Goal: Information Seeking & Learning: Learn about a topic

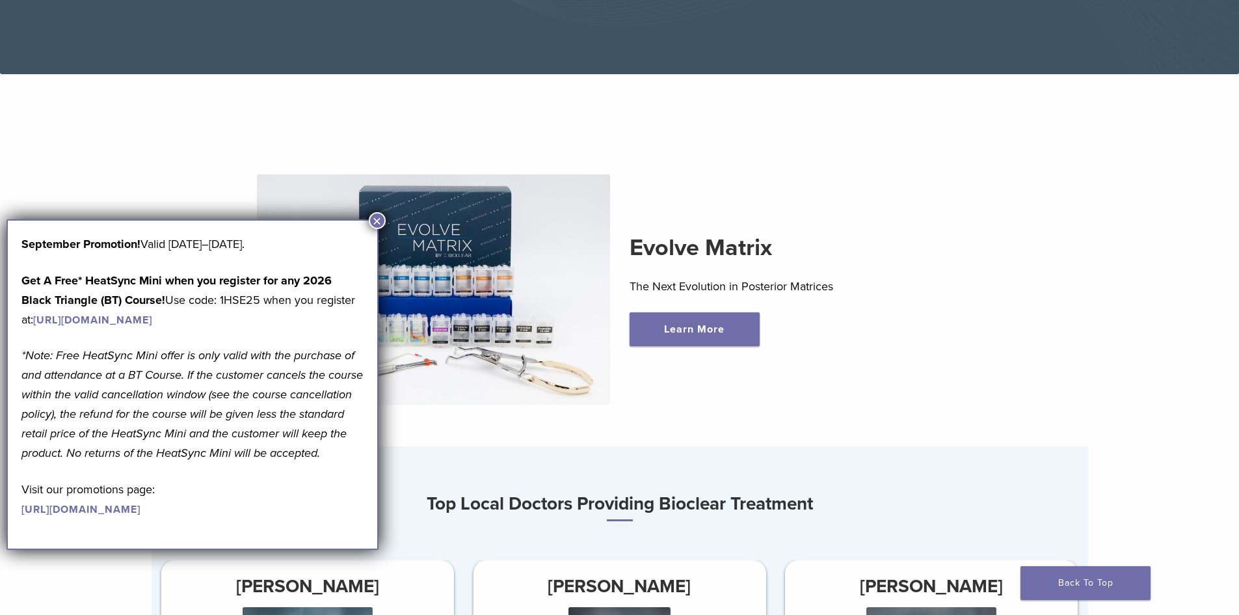
scroll to position [130, 0]
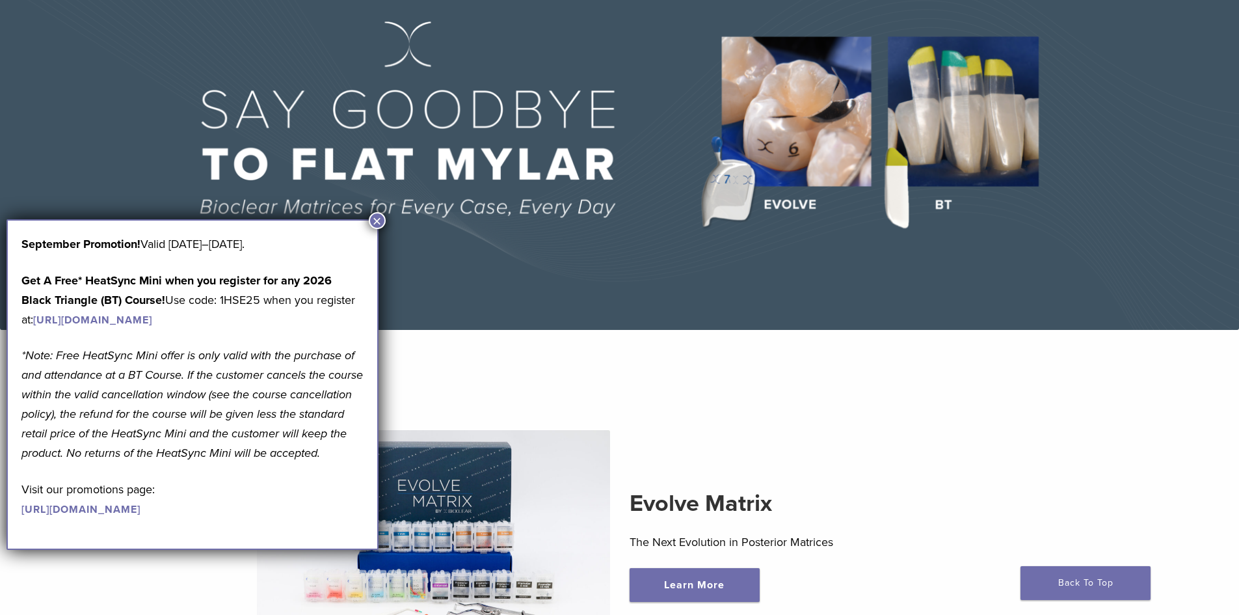
click at [971, 153] on img at bounding box center [619, 137] width 1239 height 386
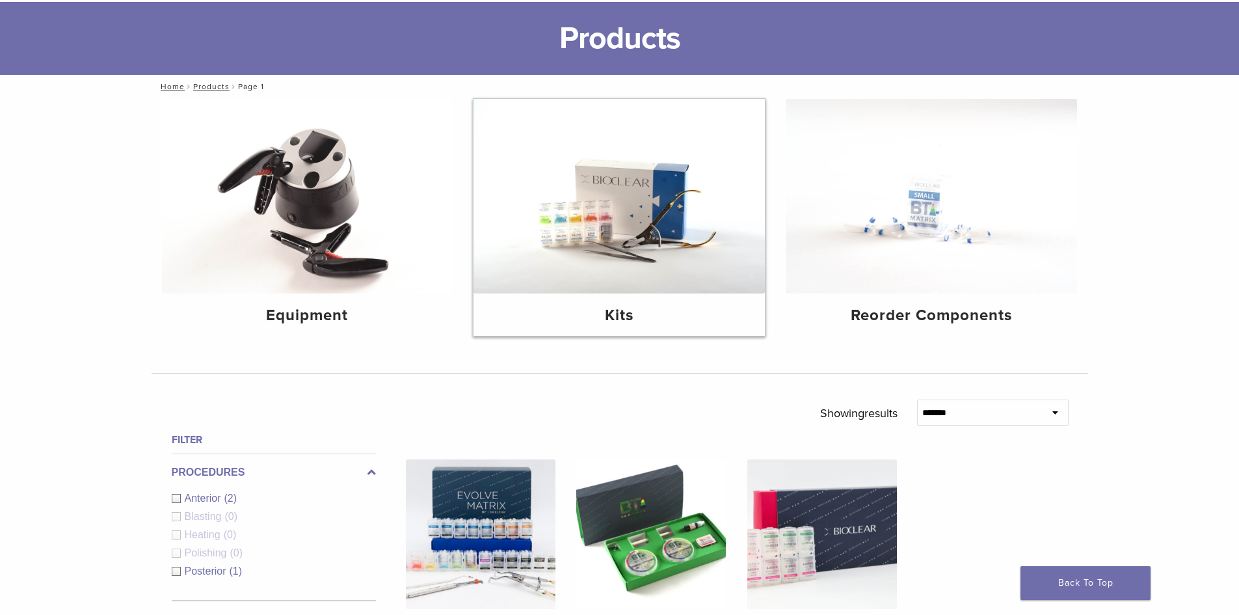
scroll to position [65, 0]
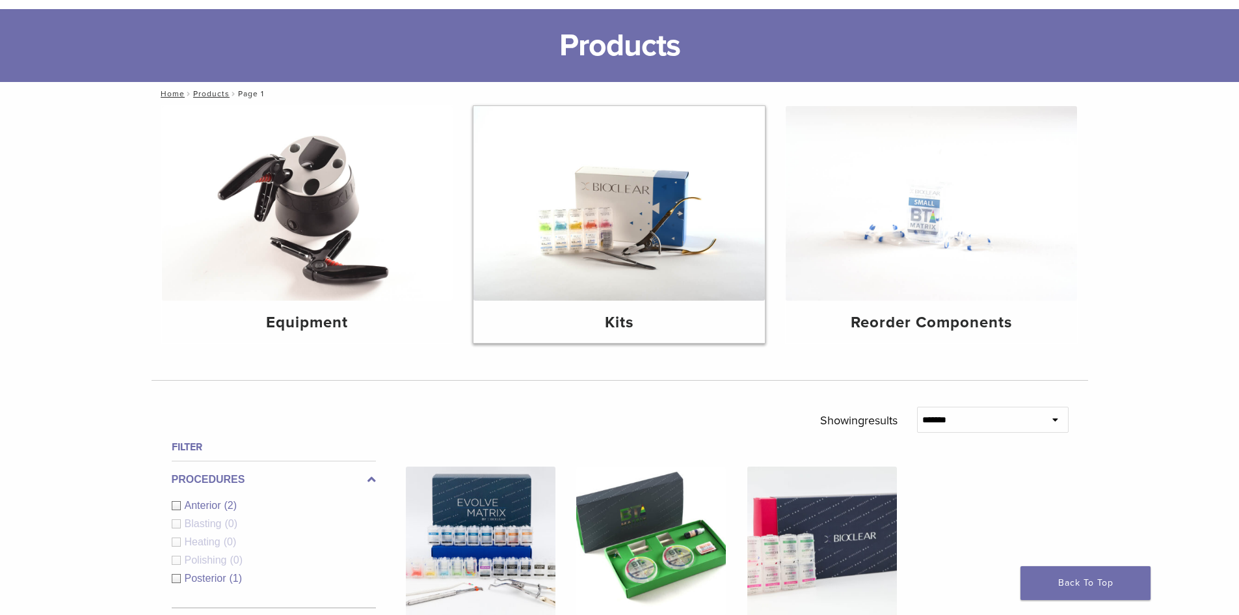
click at [689, 271] on img at bounding box center [619, 203] width 291 height 195
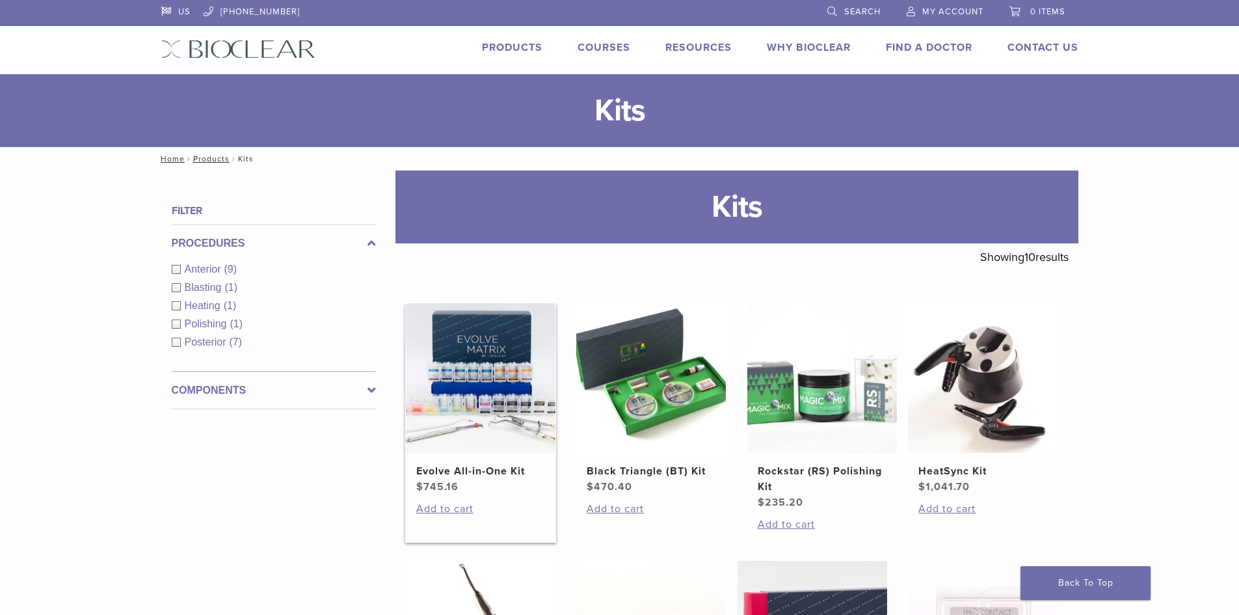
click at [484, 390] on img at bounding box center [481, 378] width 150 height 150
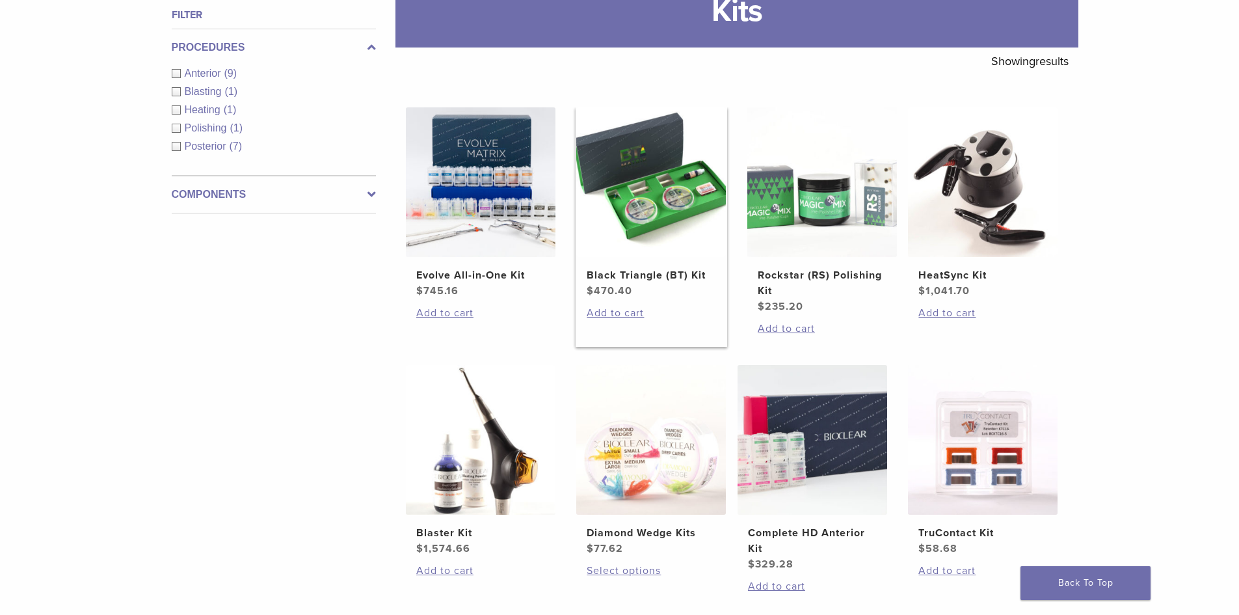
scroll to position [195, 0]
click at [654, 156] on img at bounding box center [651, 183] width 150 height 150
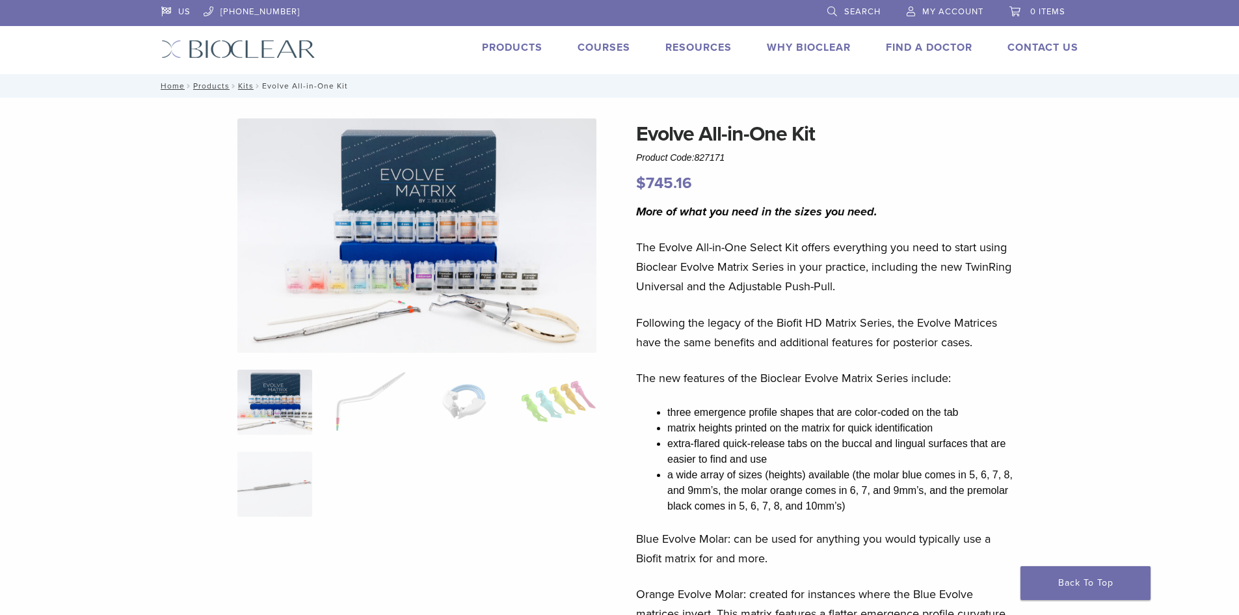
click at [285, 391] on img at bounding box center [274, 402] width 75 height 65
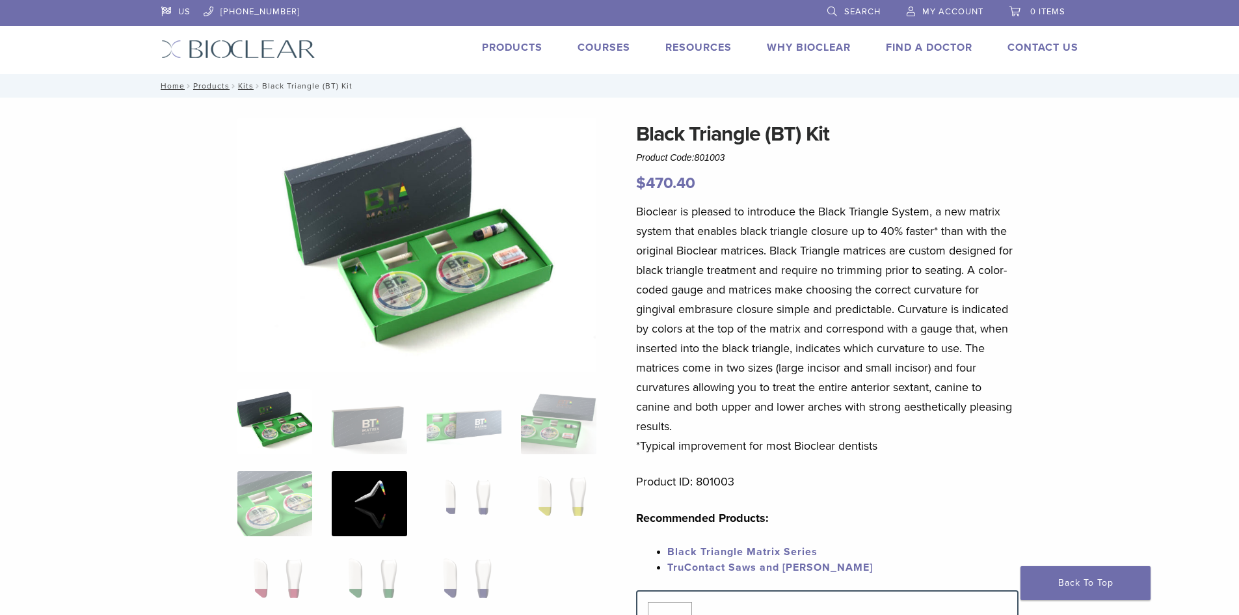
click at [356, 503] on img at bounding box center [369, 503] width 75 height 65
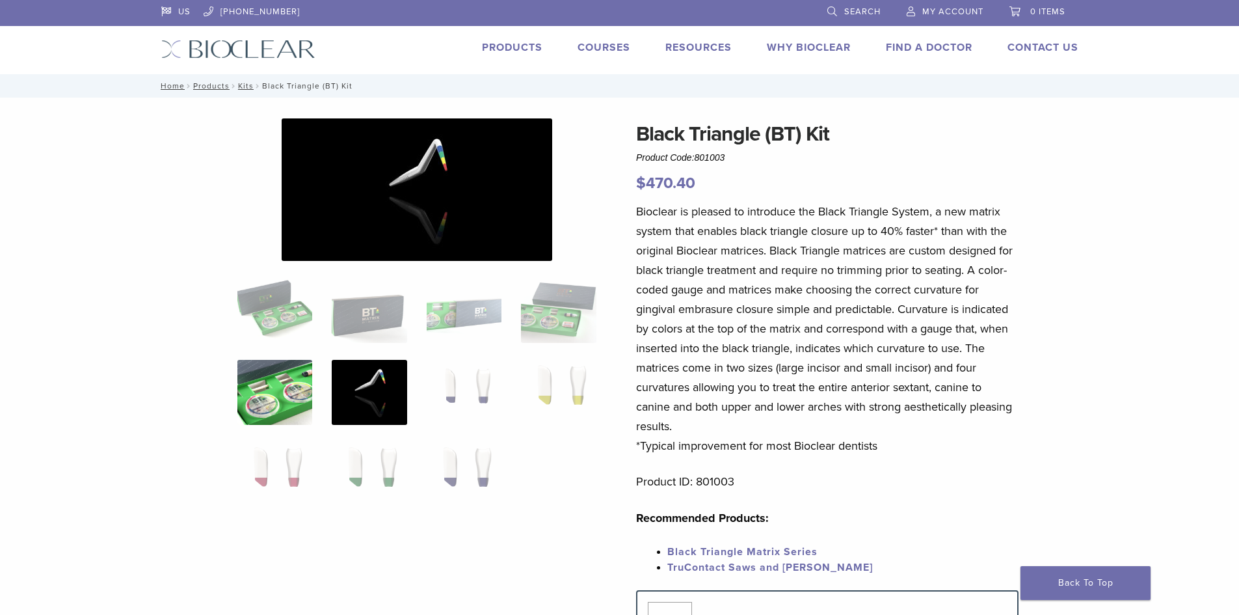
click at [269, 394] on img at bounding box center [274, 392] width 75 height 65
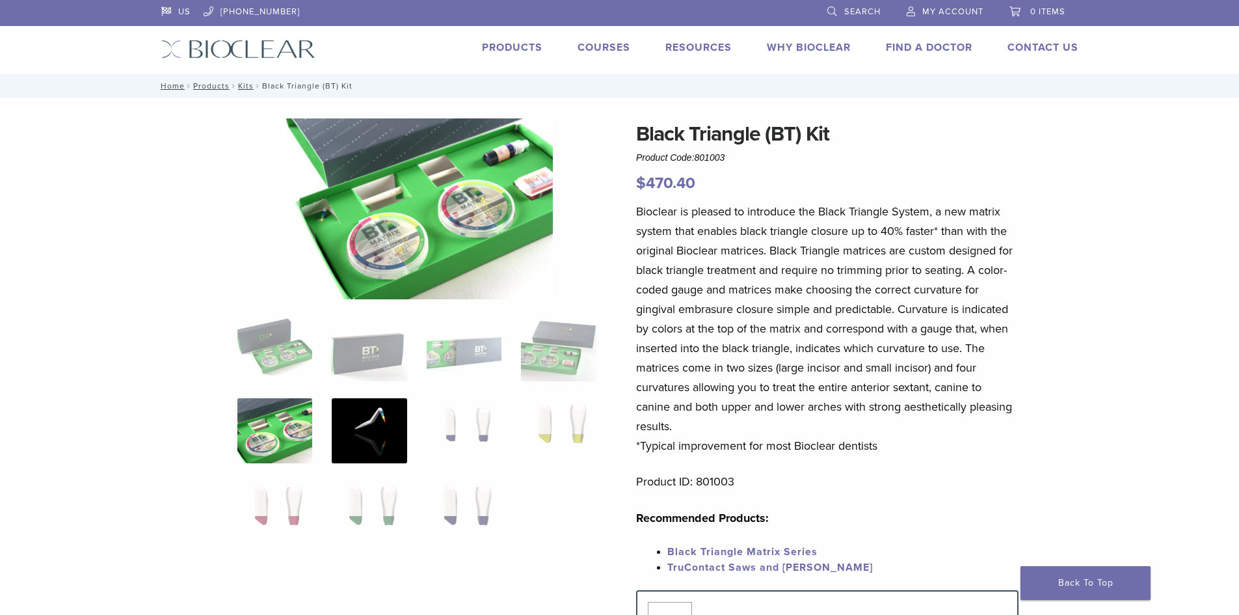
click at [364, 424] on img at bounding box center [369, 430] width 75 height 65
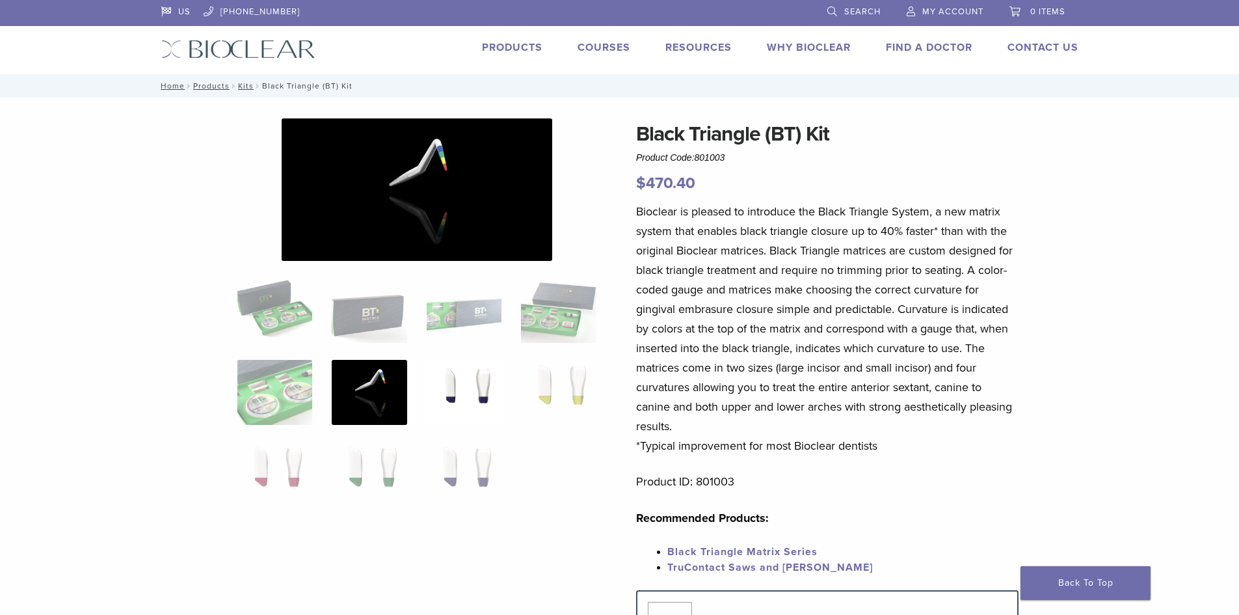
click at [476, 420] on img at bounding box center [464, 392] width 75 height 65
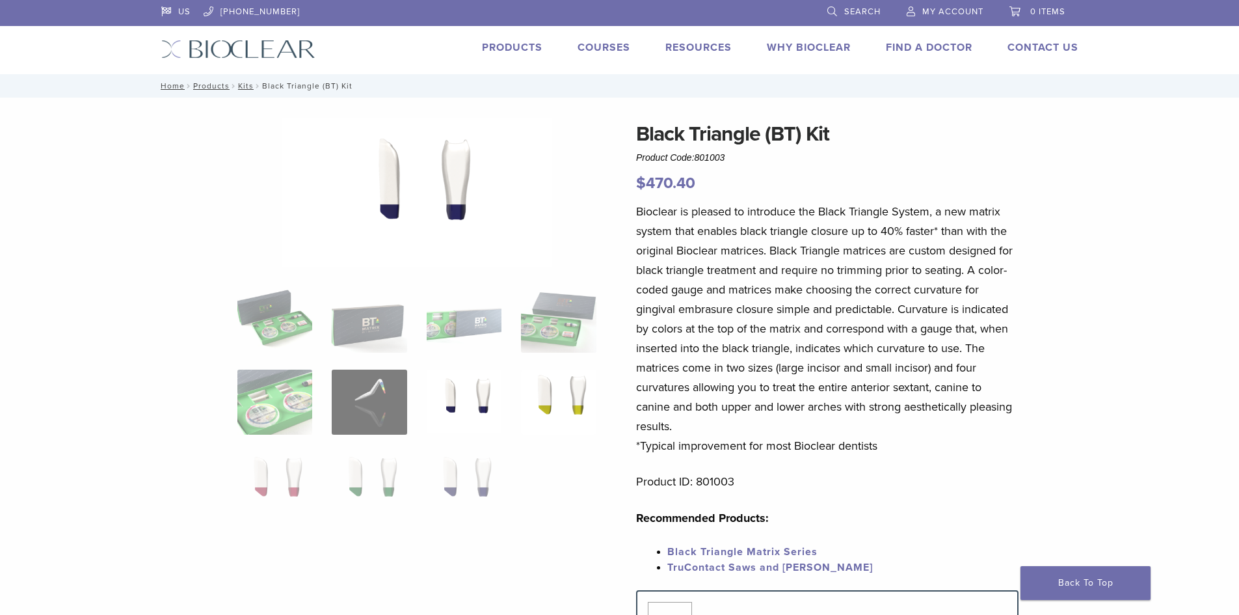
click at [584, 399] on img at bounding box center [558, 402] width 75 height 65
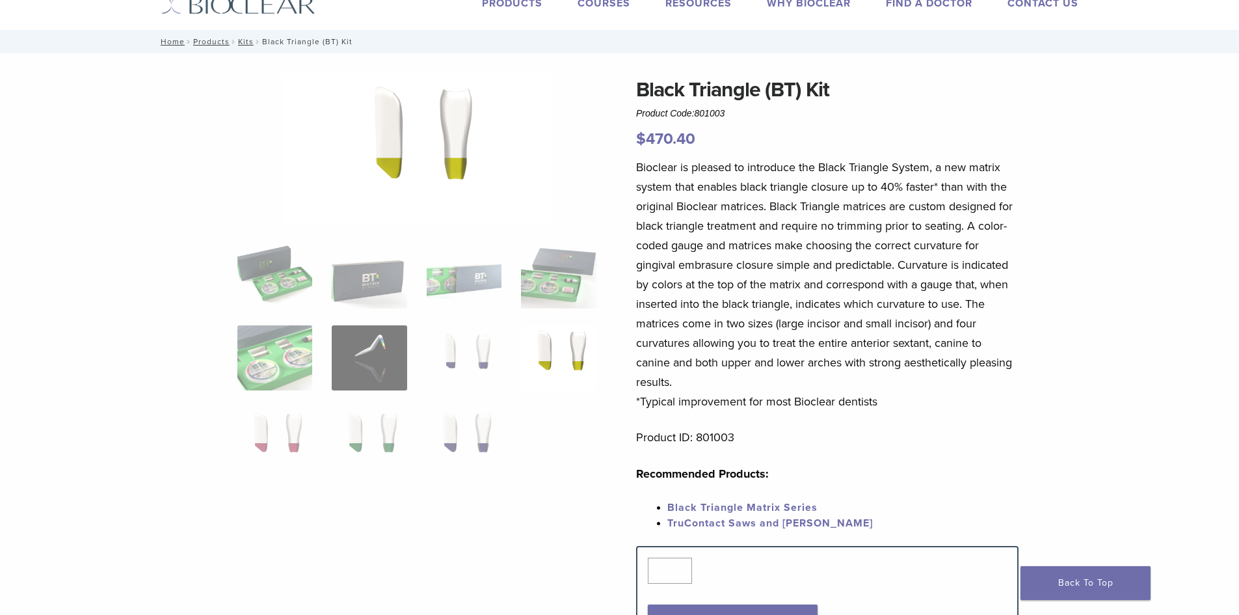
scroll to position [65, 0]
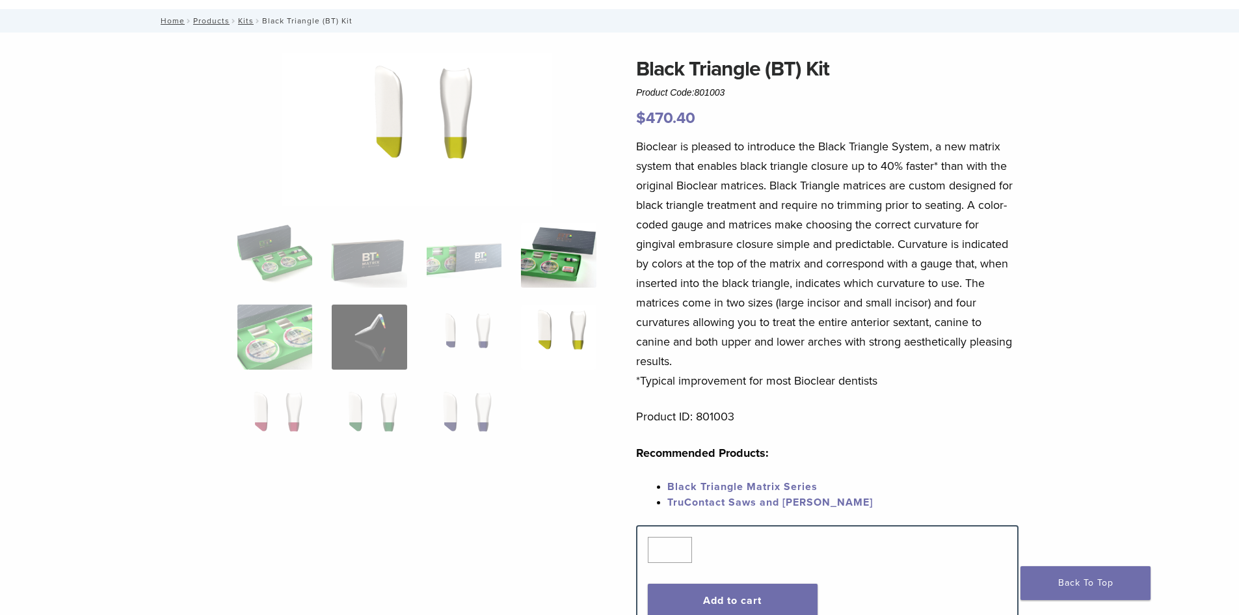
click at [558, 267] on img at bounding box center [558, 254] width 75 height 65
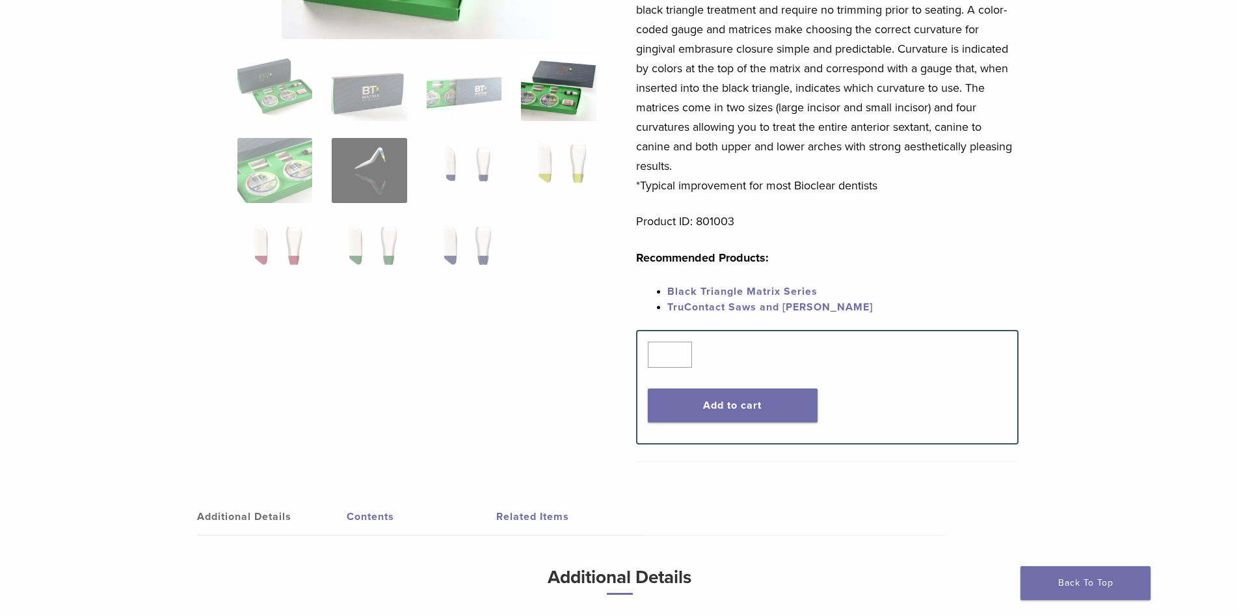
scroll to position [390, 0]
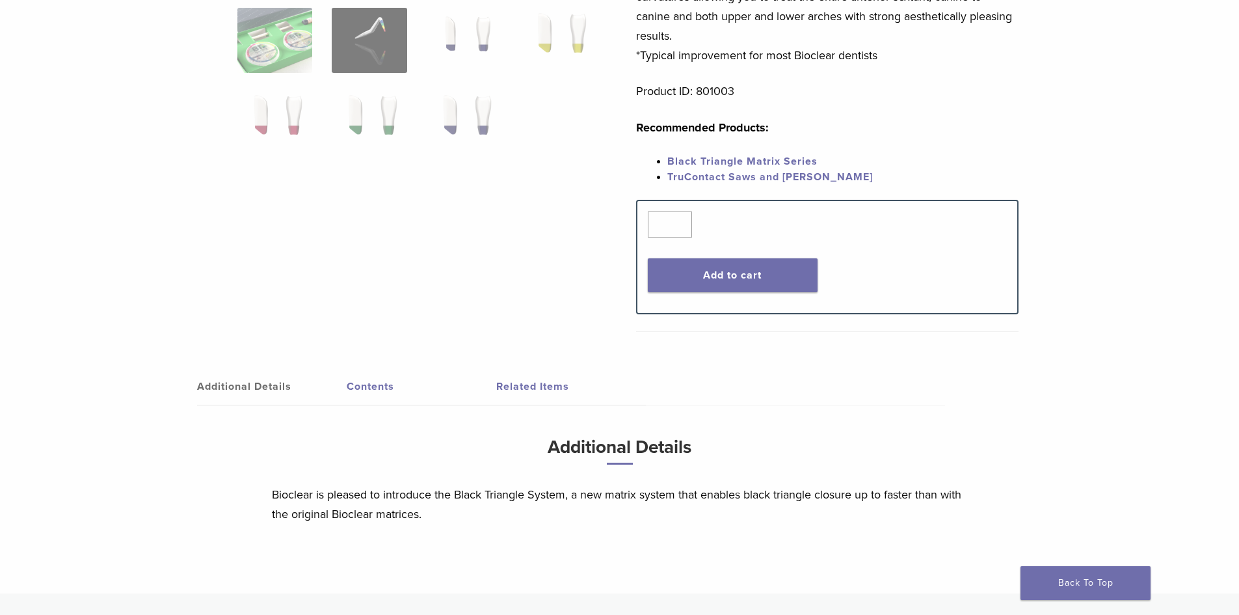
click at [370, 375] on link "Contents" at bounding box center [422, 386] width 150 height 36
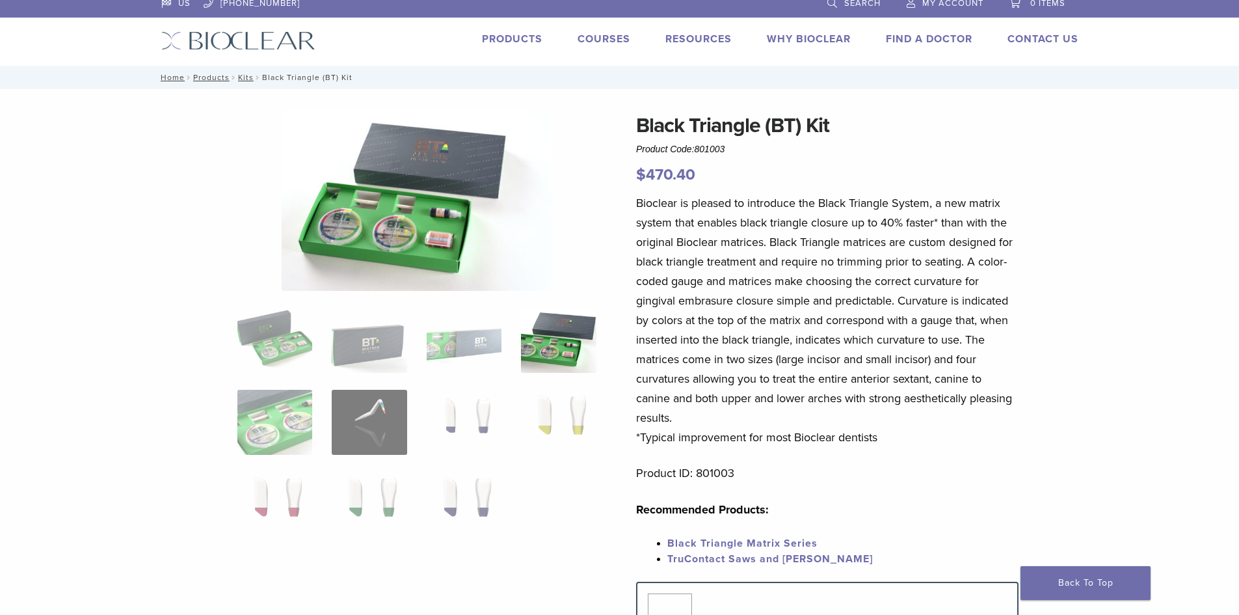
scroll to position [0, 0]
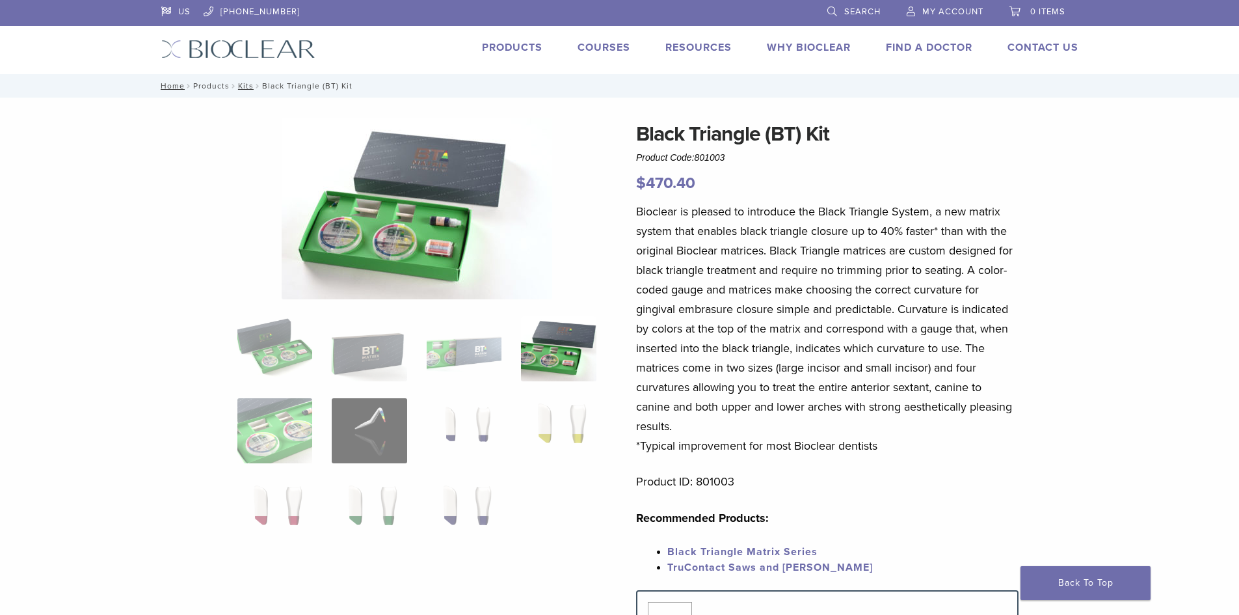
click at [213, 87] on link "Products" at bounding box center [211, 85] width 36 height 9
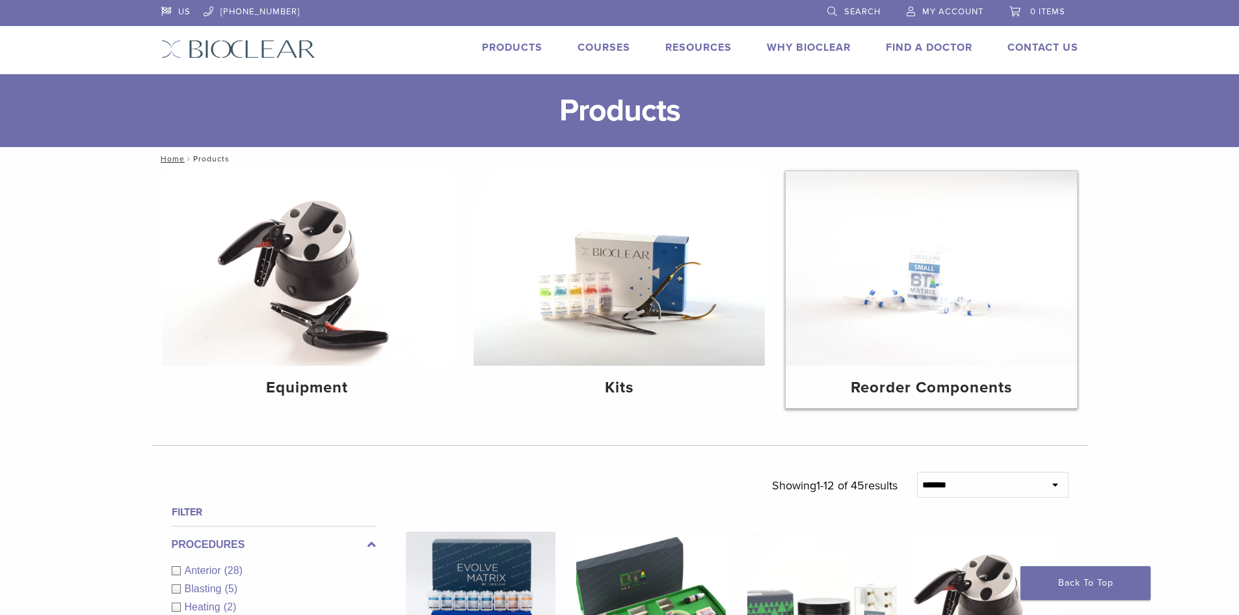
click at [952, 375] on div "Reorder Components" at bounding box center [931, 387] width 291 height 42
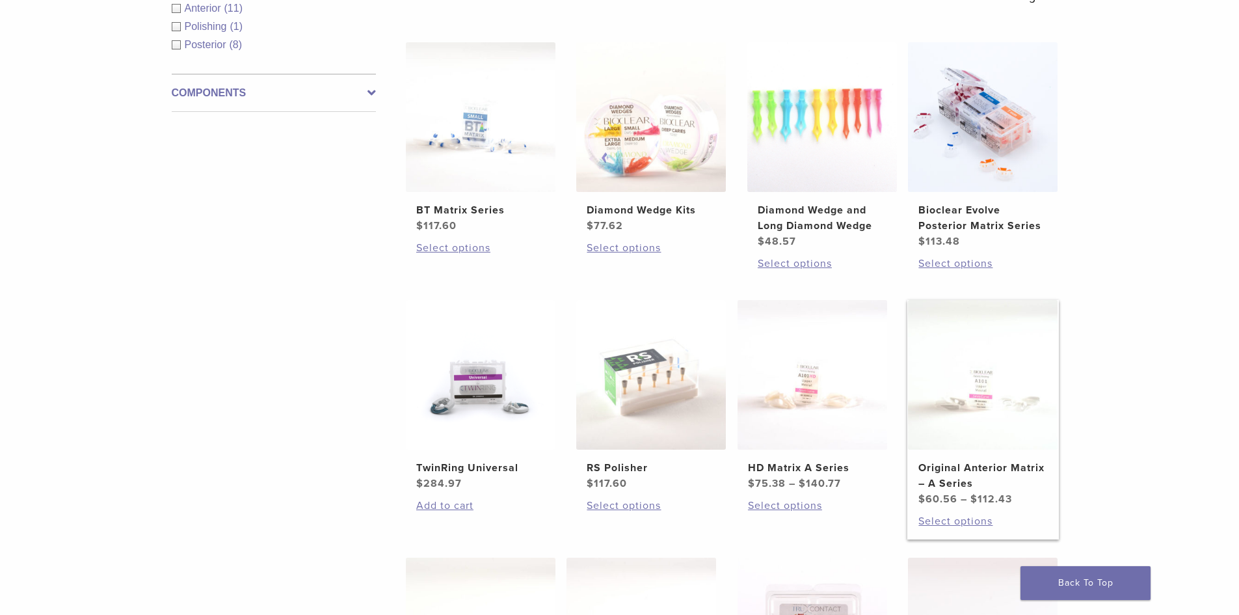
scroll to position [260, 0]
click at [473, 119] on img at bounding box center [481, 118] width 150 height 150
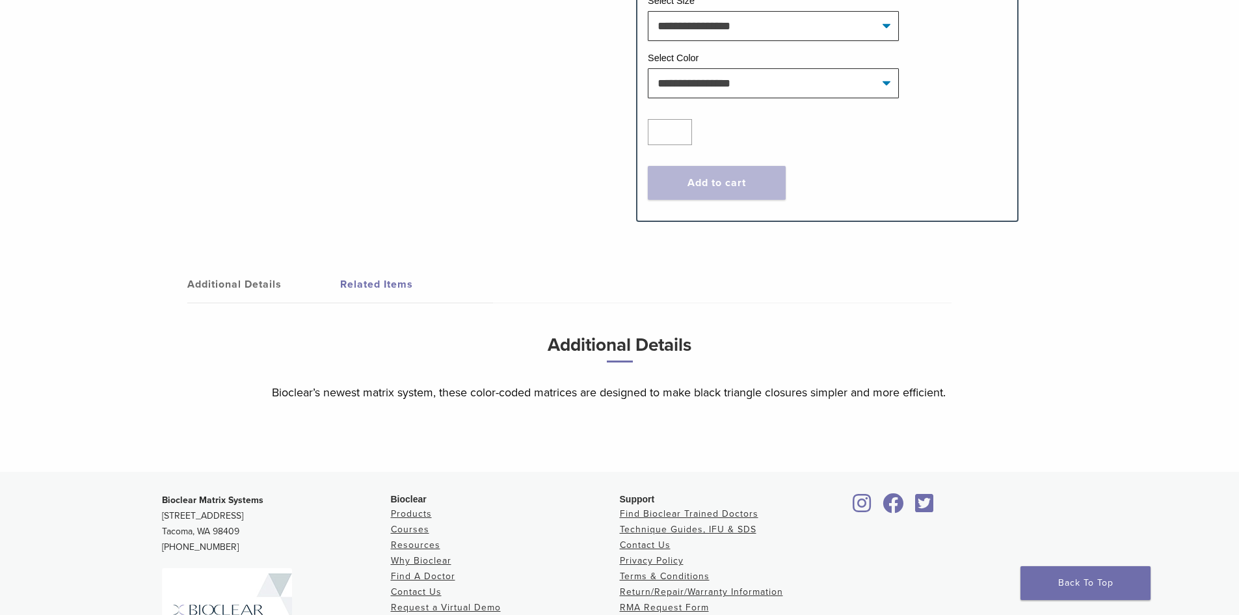
scroll to position [586, 0]
click at [231, 282] on link "Additional Details" at bounding box center [263, 283] width 153 height 36
click at [401, 275] on link "Related Items" at bounding box center [416, 283] width 153 height 36
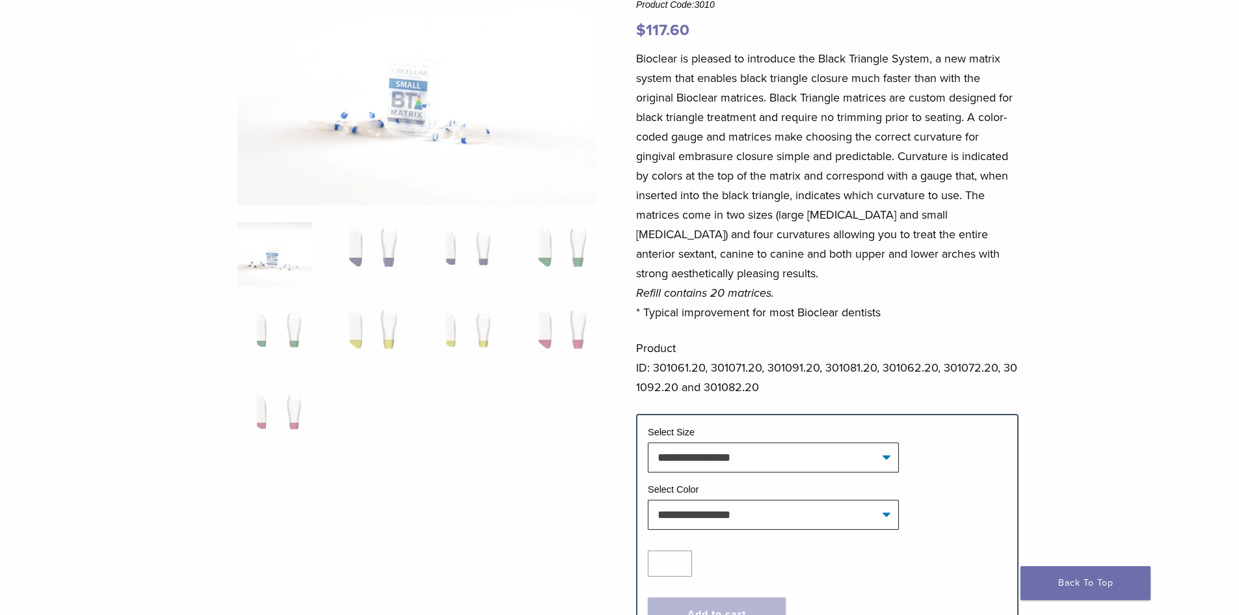
scroll to position [130, 0]
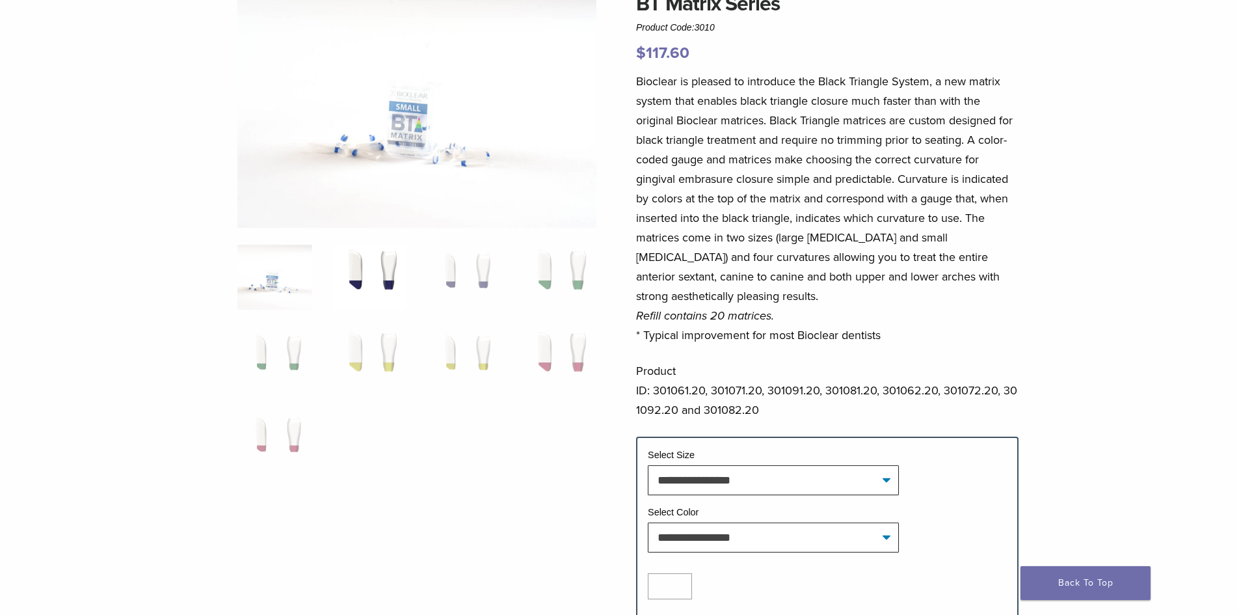
click at [372, 282] on img at bounding box center [369, 277] width 75 height 65
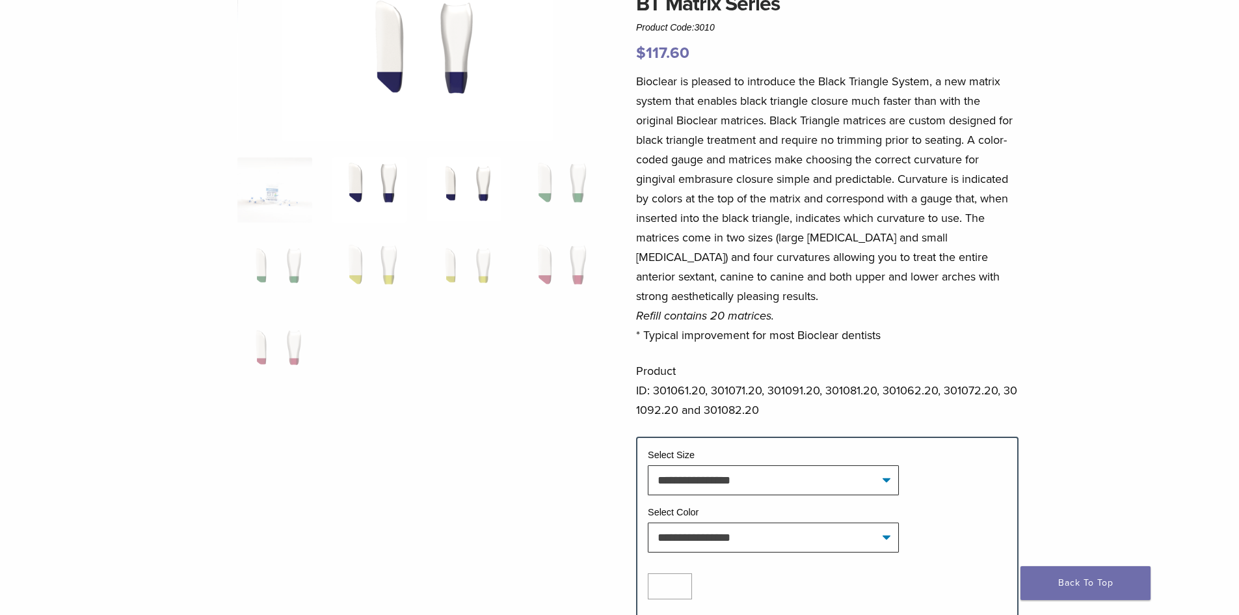
click at [444, 182] on img at bounding box center [464, 189] width 75 height 65
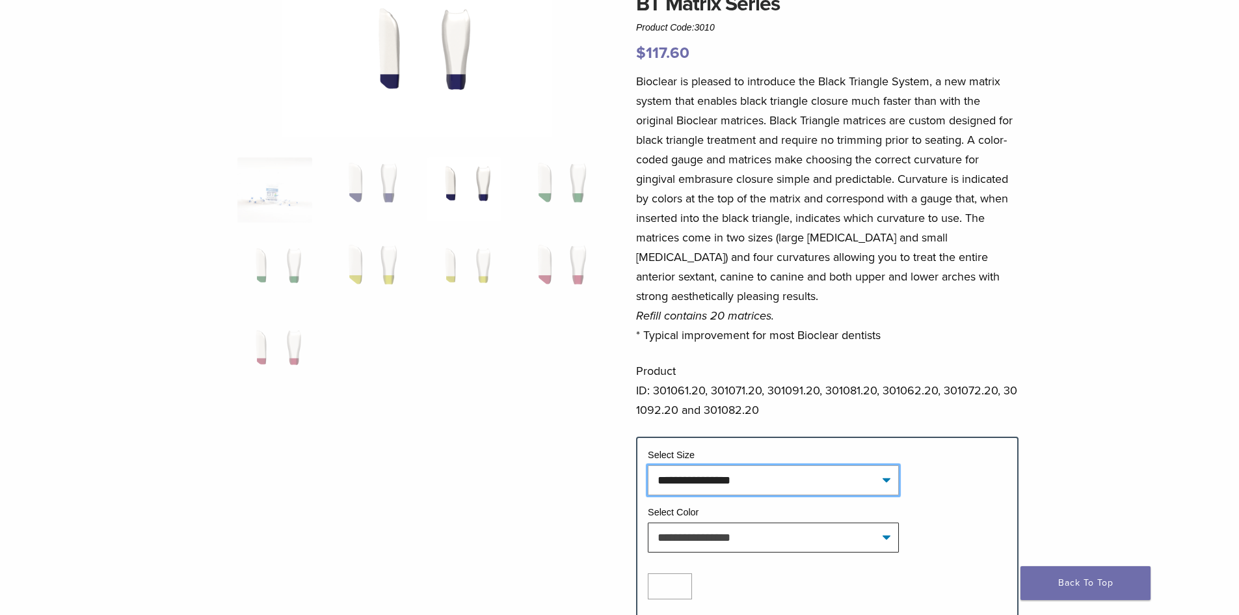
click at [718, 483] on select "**********" at bounding box center [773, 480] width 251 height 30
click at [648, 465] on select "**********" at bounding box center [773, 480] width 251 height 30
select select "*****"
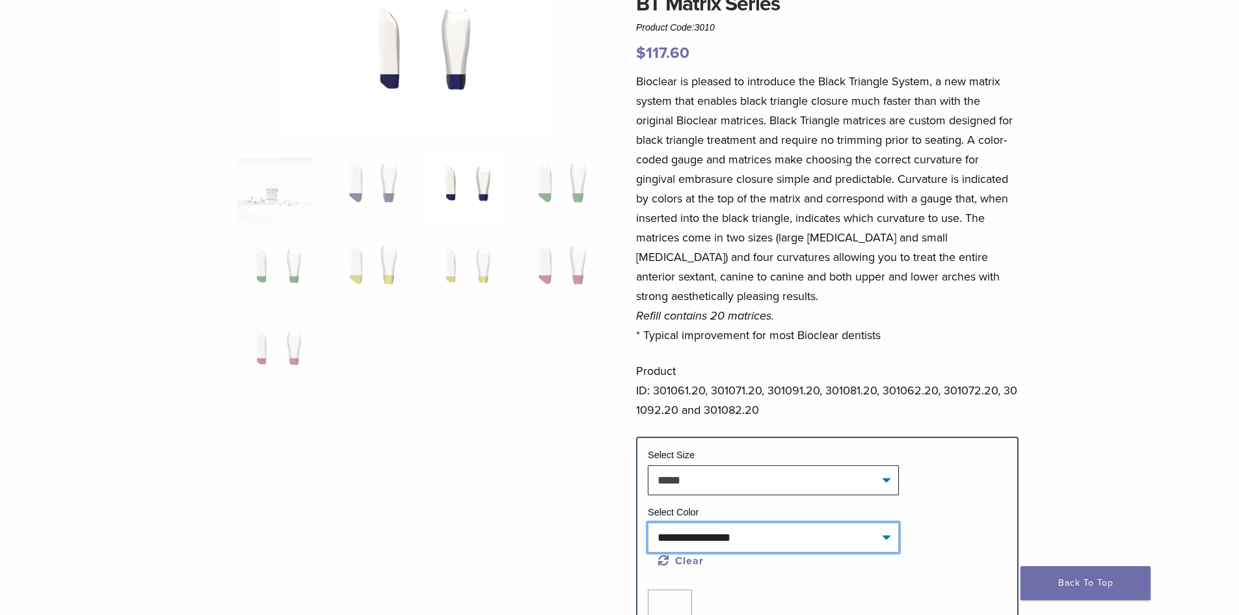
click at [713, 544] on select "**********" at bounding box center [773, 537] width 251 height 30
click at [550, 474] on div at bounding box center [416, 329] width 359 height 682
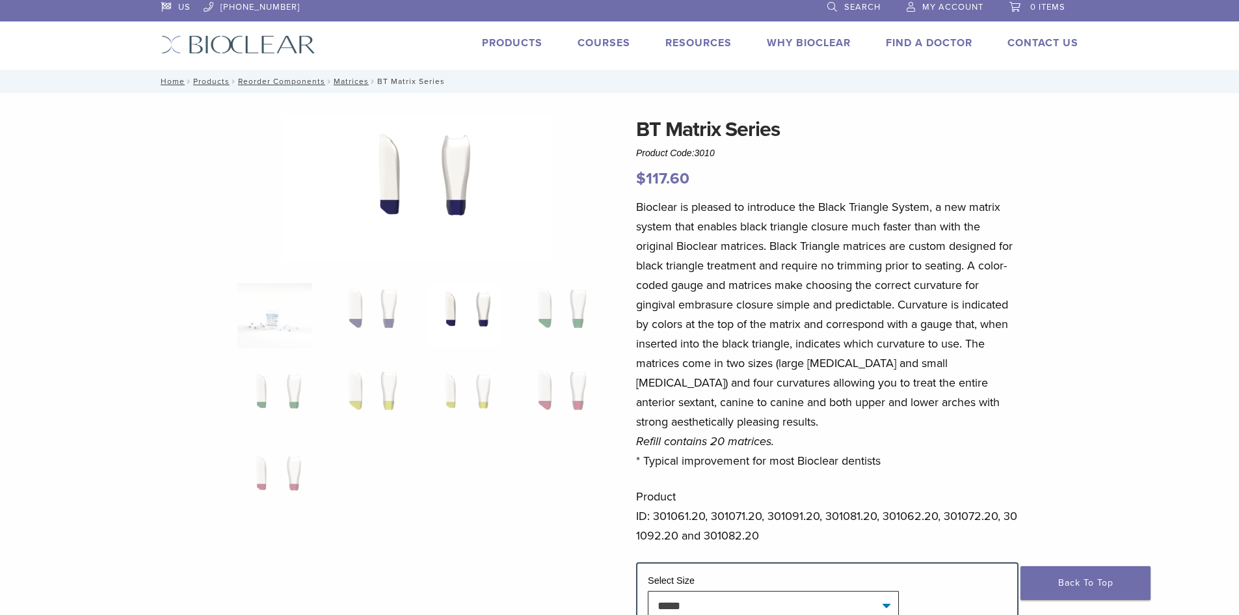
scroll to position [0, 0]
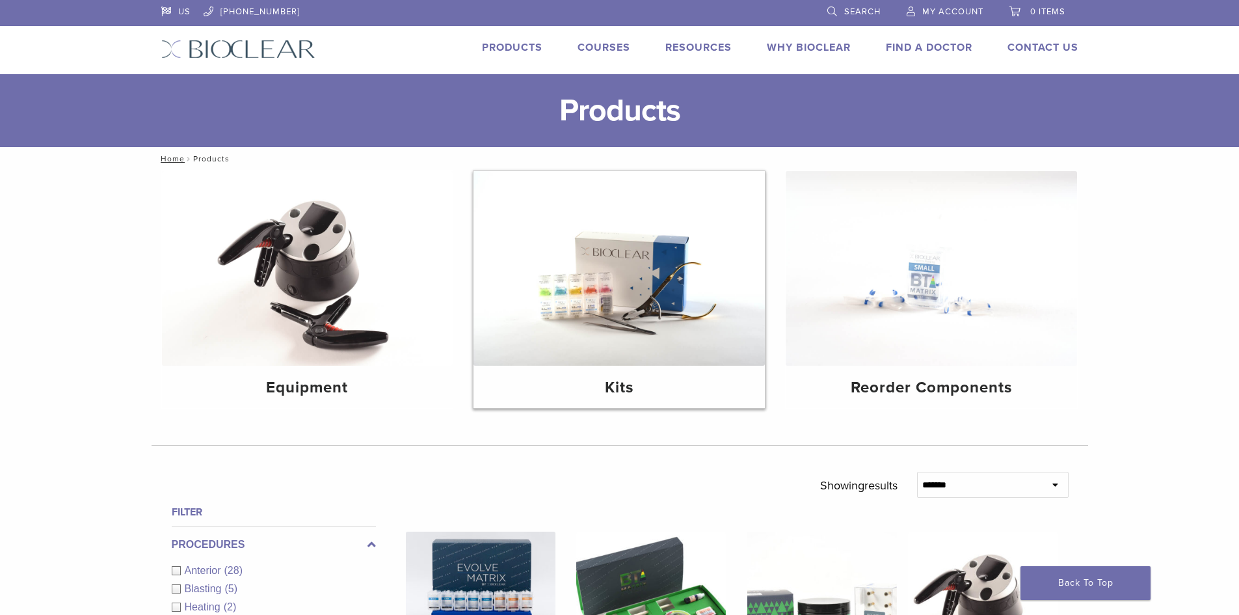
click at [613, 305] on img at bounding box center [619, 268] width 291 height 195
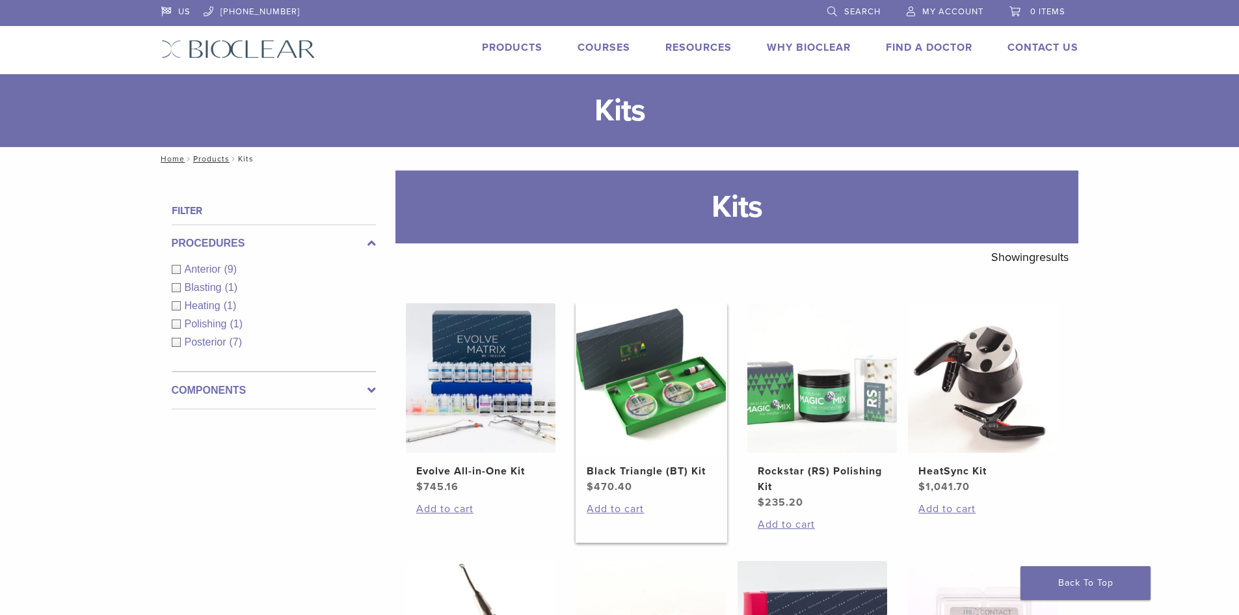
click at [669, 443] on img at bounding box center [651, 378] width 150 height 150
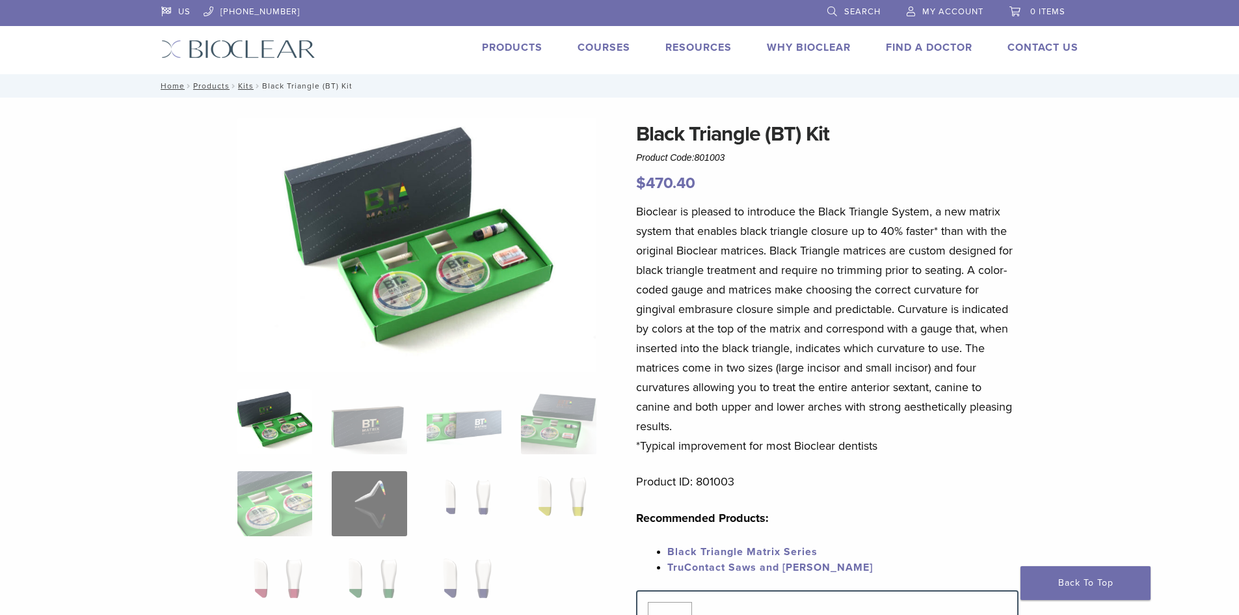
click at [263, 433] on img at bounding box center [274, 421] width 75 height 65
click at [572, 439] on img at bounding box center [558, 421] width 75 height 65
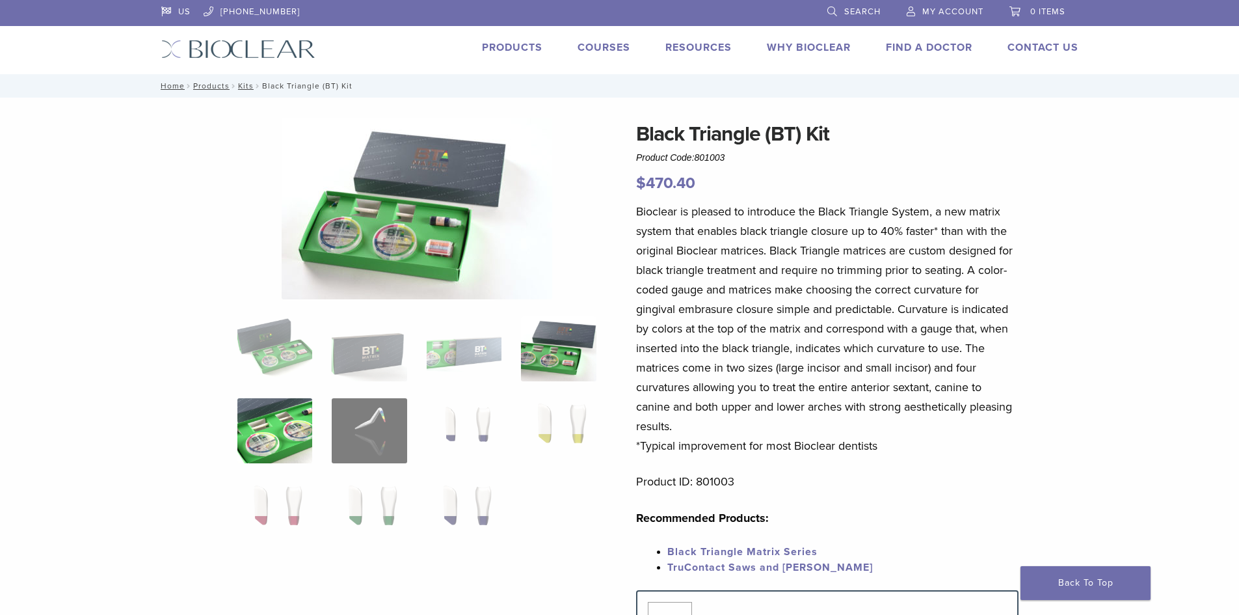
click at [257, 420] on img at bounding box center [274, 430] width 75 height 65
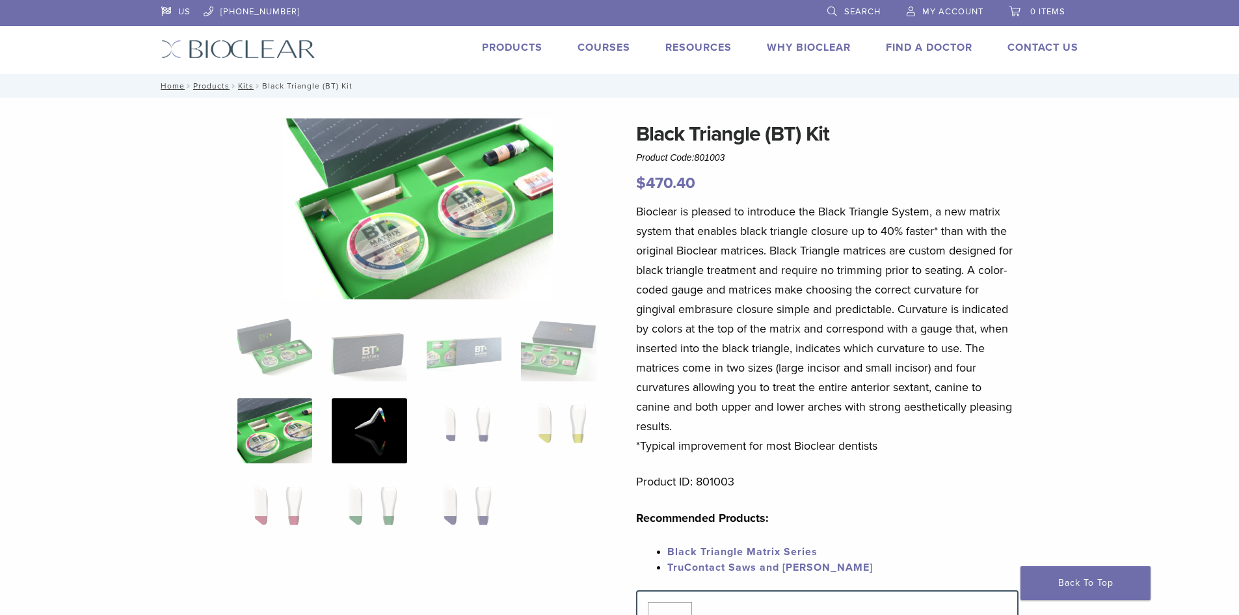
click at [381, 427] on img at bounding box center [369, 430] width 75 height 65
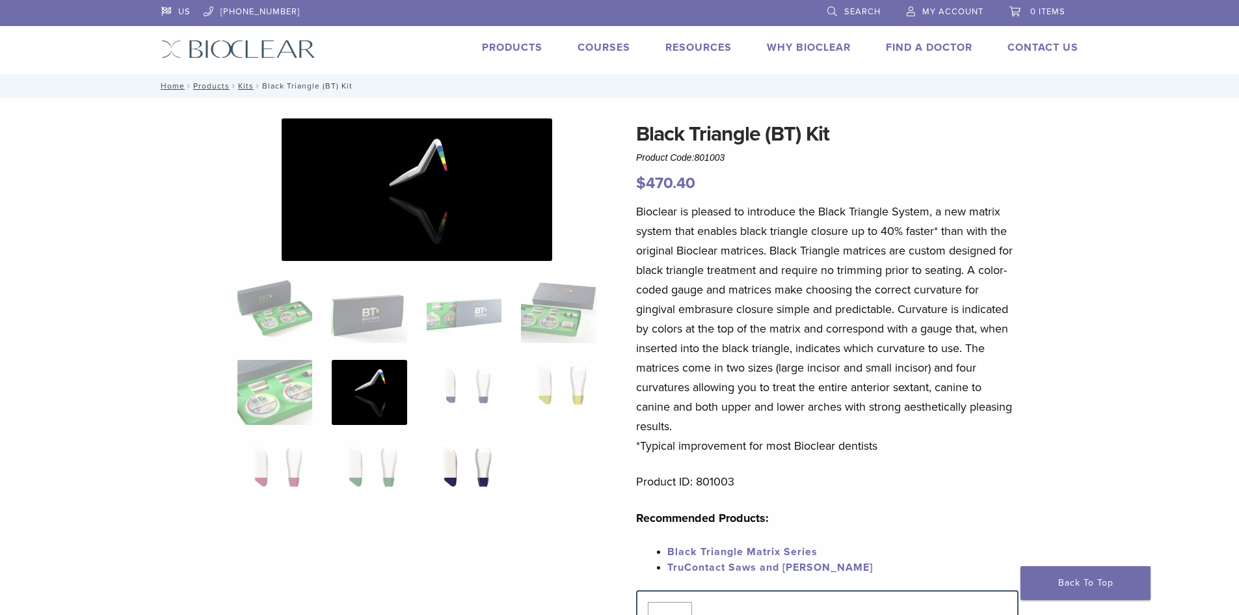
click at [464, 459] on img at bounding box center [464, 474] width 75 height 65
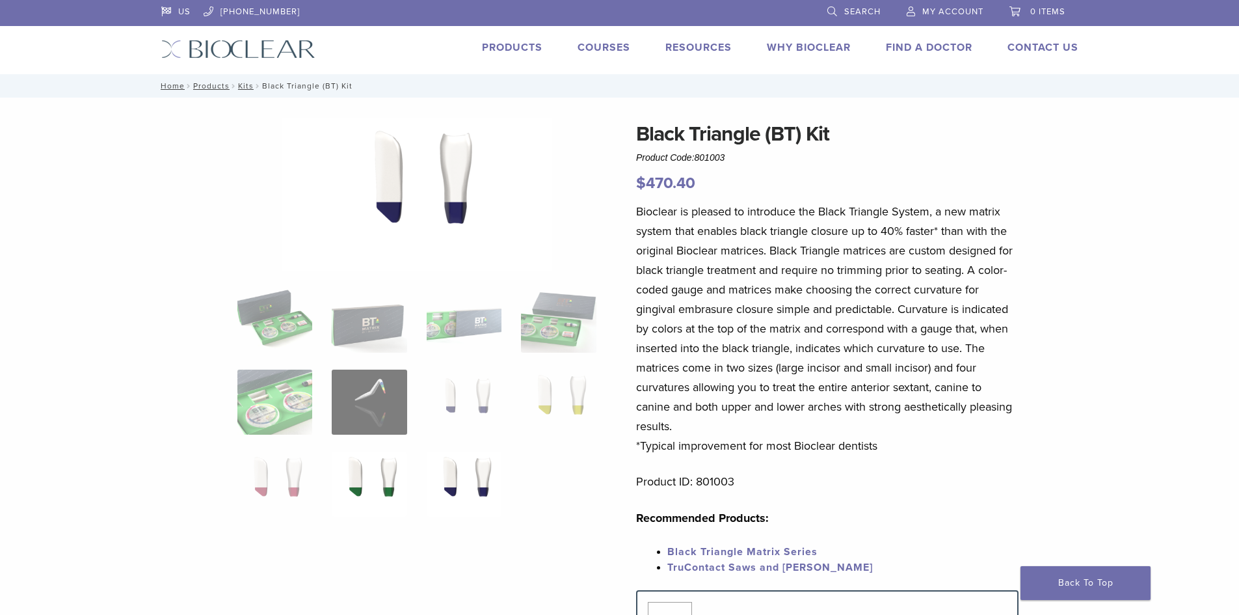
click at [363, 479] on img at bounding box center [369, 483] width 75 height 65
click at [522, 403] on img at bounding box center [558, 402] width 75 height 65
click at [262, 471] on img at bounding box center [274, 483] width 75 height 65
click at [358, 478] on img at bounding box center [369, 483] width 75 height 65
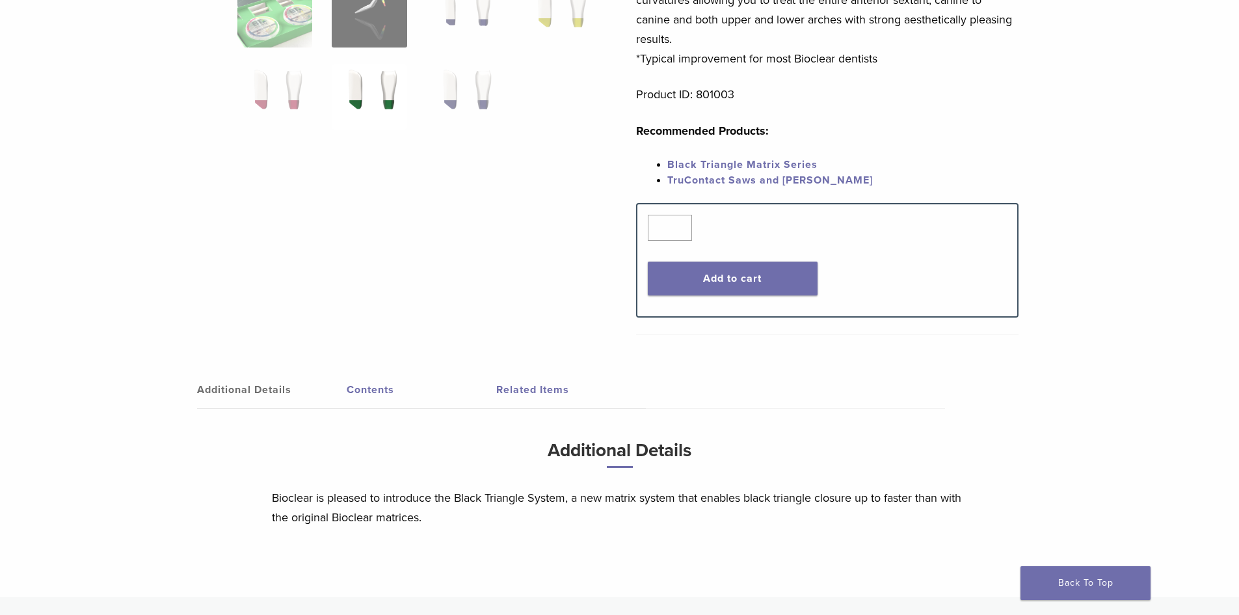
scroll to position [390, 0]
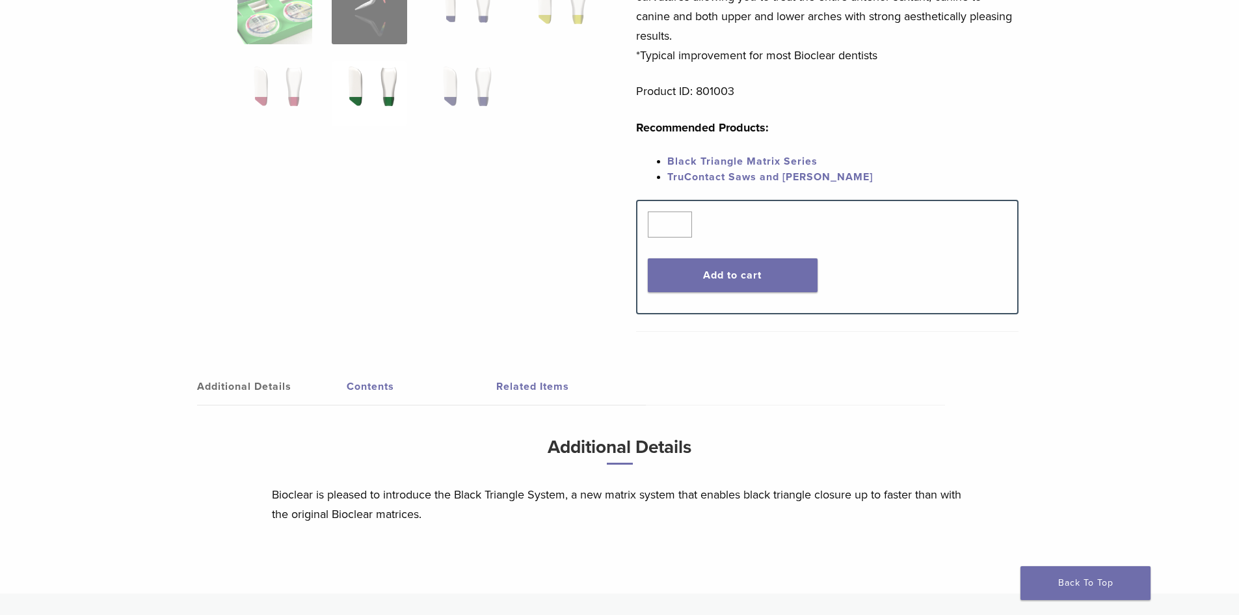
click at [355, 383] on link "Contents" at bounding box center [422, 386] width 150 height 36
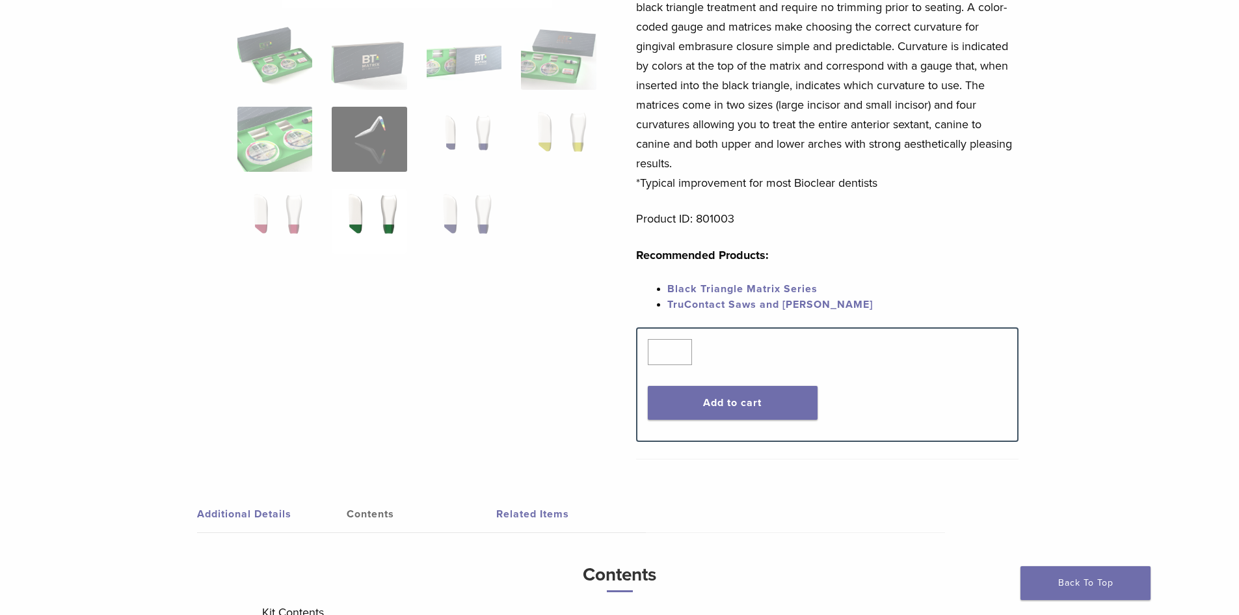
scroll to position [260, 0]
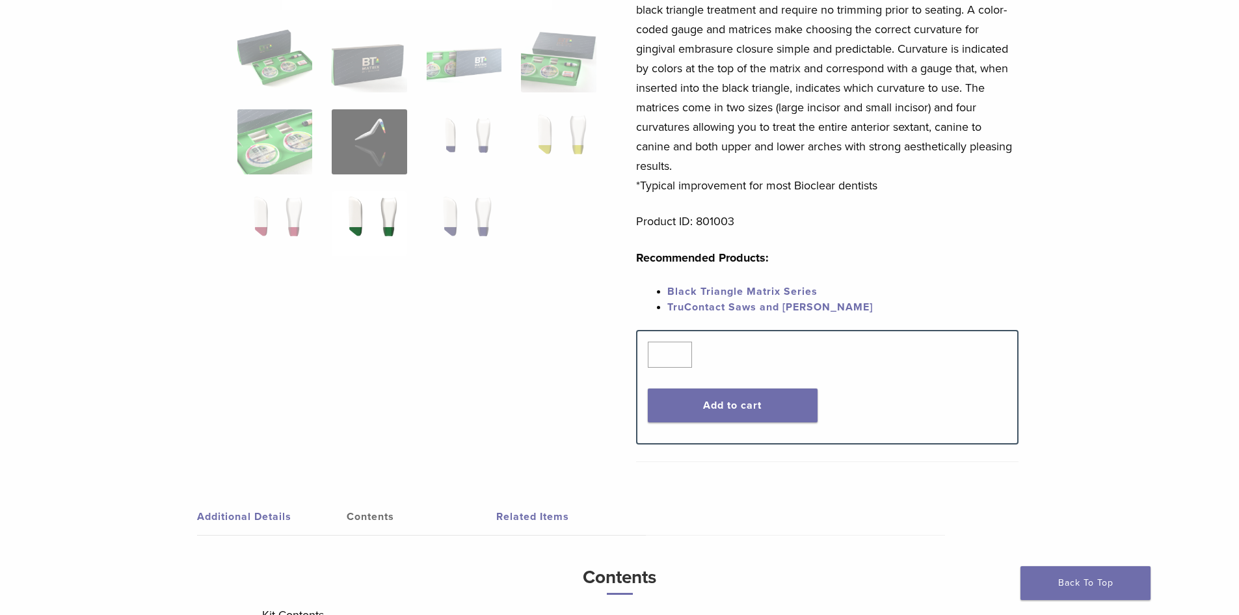
click at [391, 517] on link "Contents" at bounding box center [422, 516] width 150 height 36
click at [374, 513] on link "Contents" at bounding box center [422, 516] width 150 height 36
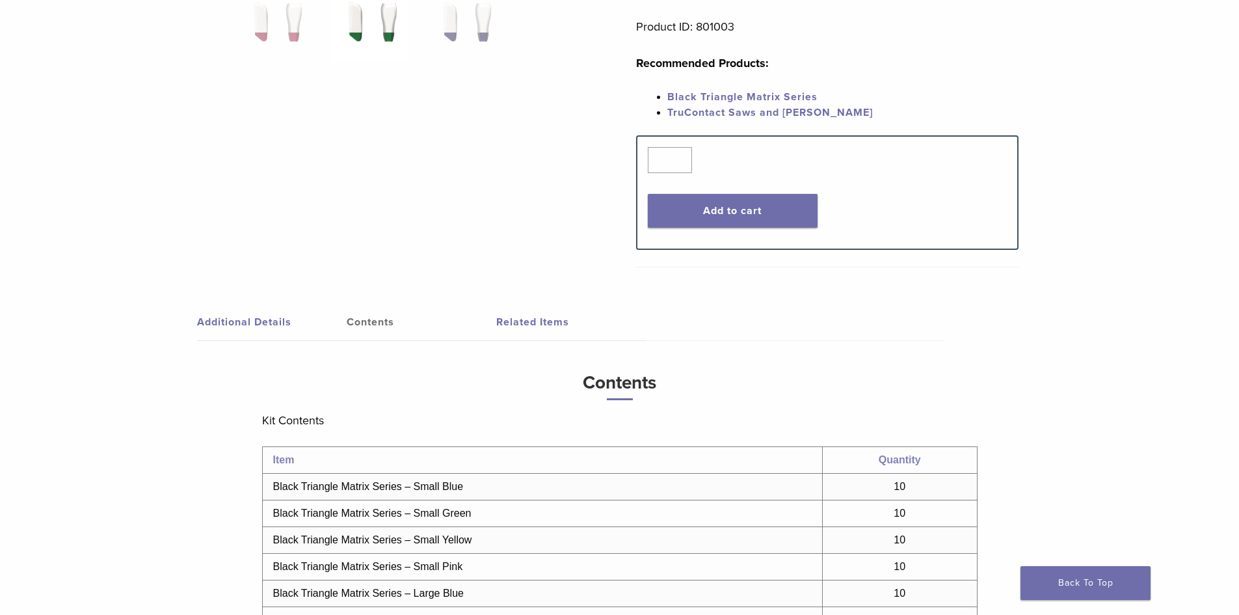
scroll to position [455, 0]
click at [241, 327] on link "Additional Details" at bounding box center [272, 321] width 150 height 36
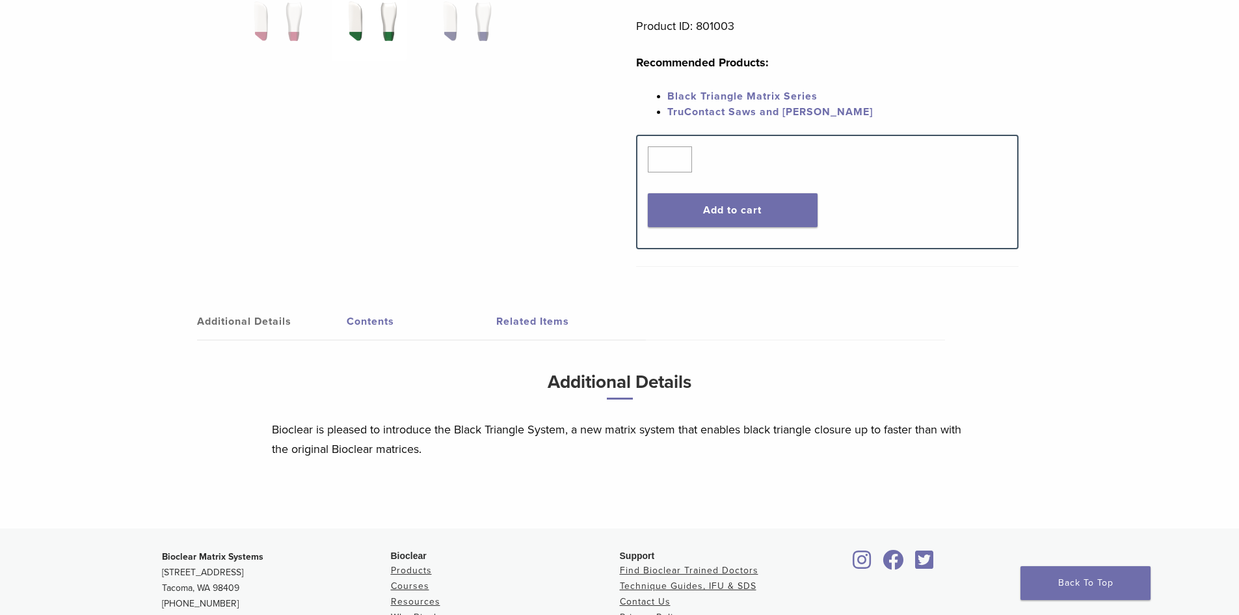
click at [371, 308] on link "Contents" at bounding box center [422, 321] width 150 height 36
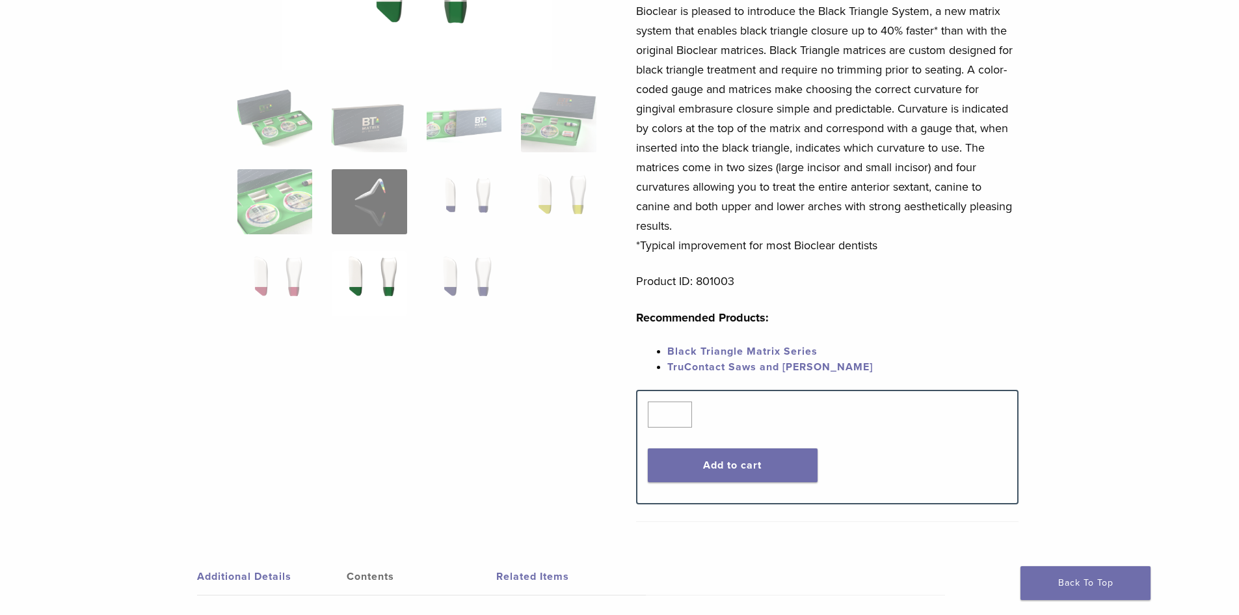
scroll to position [0, 0]
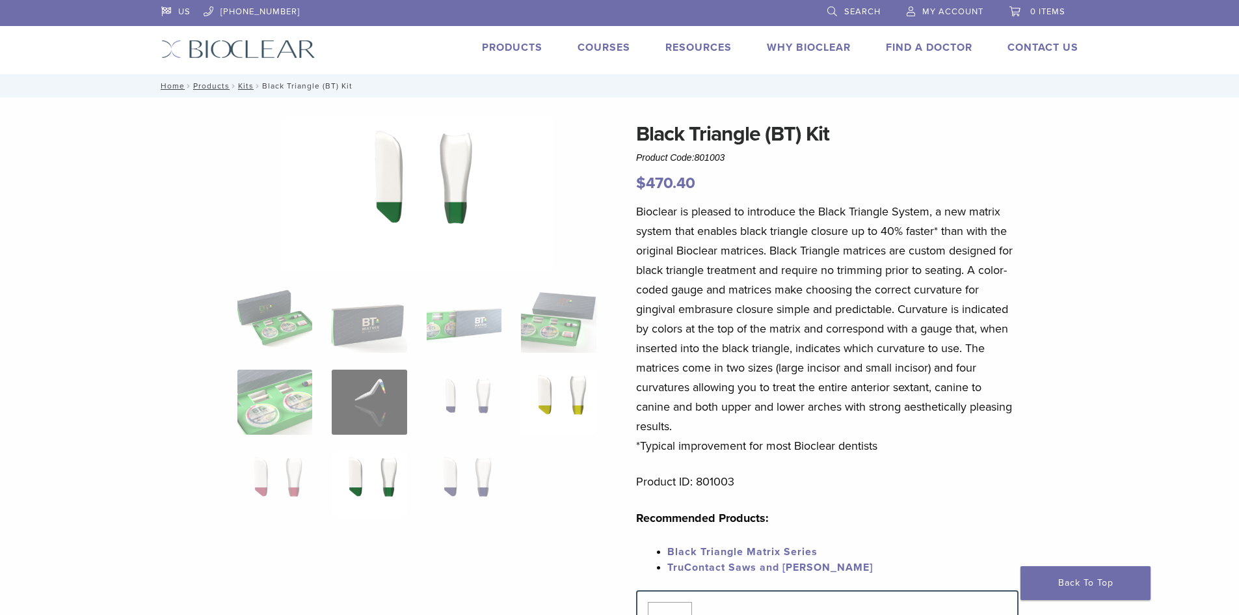
drag, startPoint x: 558, startPoint y: 391, endPoint x: 530, endPoint y: 391, distance: 28.0
click at [558, 391] on img at bounding box center [558, 402] width 75 height 65
click at [498, 391] on img at bounding box center [464, 402] width 75 height 65
drag, startPoint x: 463, startPoint y: 490, endPoint x: 424, endPoint y: 491, distance: 38.4
click at [462, 491] on img at bounding box center [464, 483] width 75 height 65
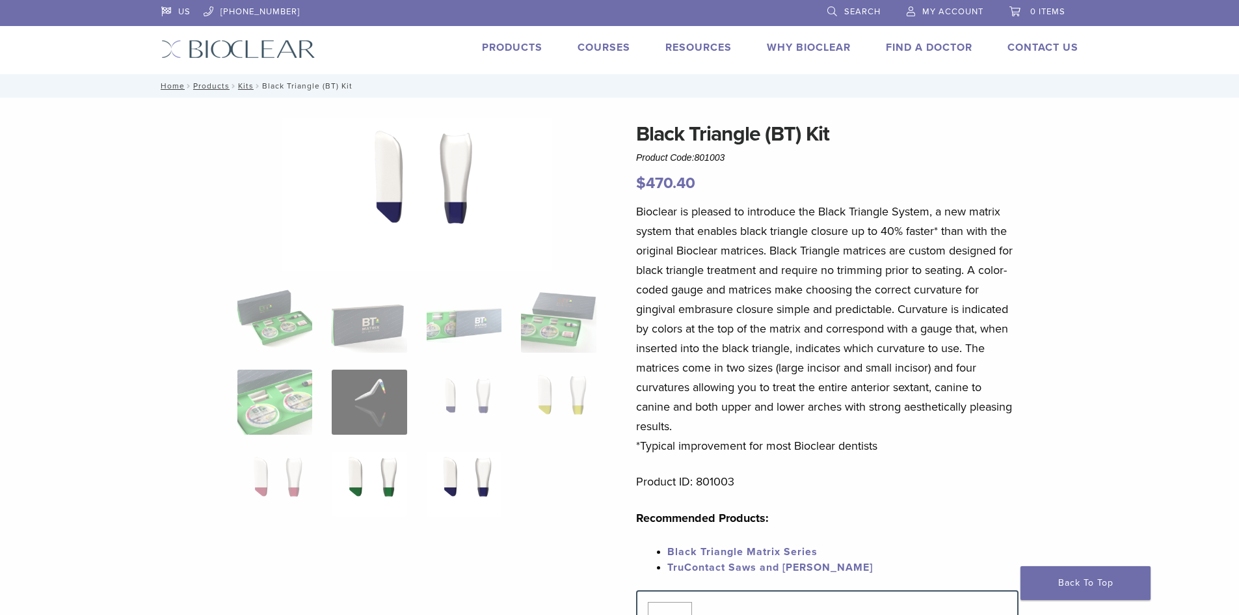
click at [370, 492] on img at bounding box center [369, 483] width 75 height 65
